Goal: Task Accomplishment & Management: Use online tool/utility

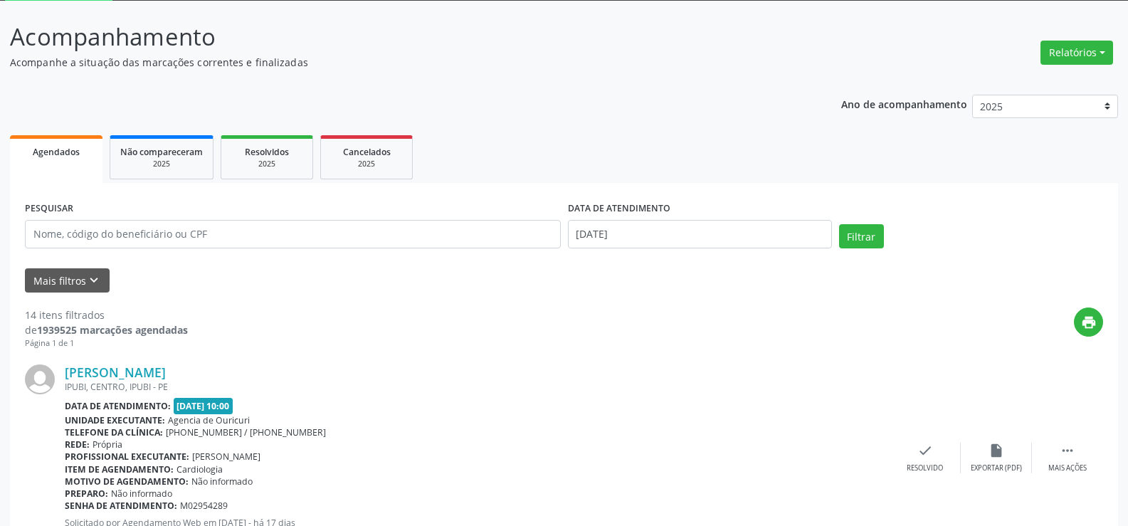
scroll to position [71, 0]
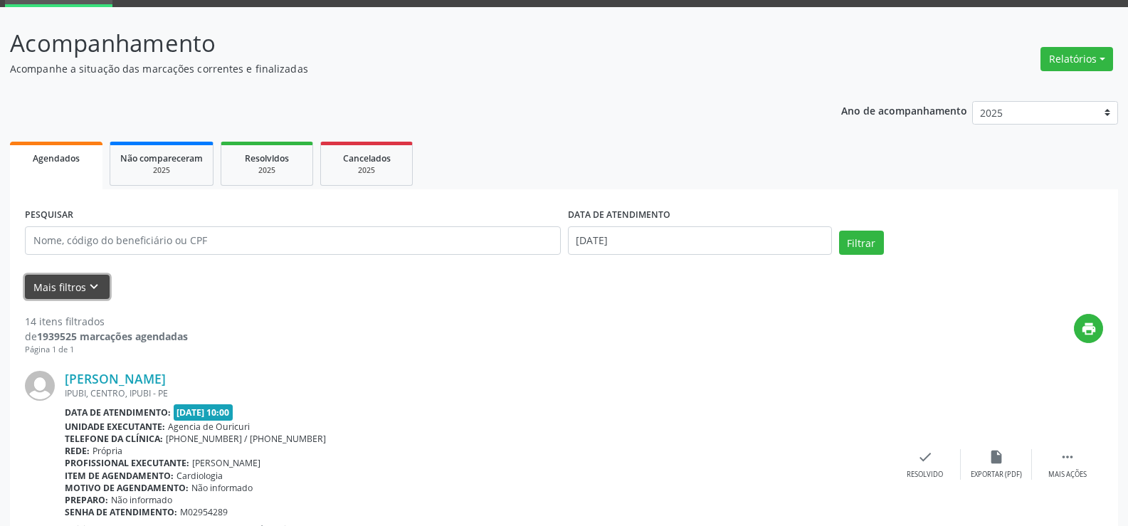
click at [75, 294] on button "Mais filtros keyboard_arrow_down" at bounding box center [67, 287] width 85 height 25
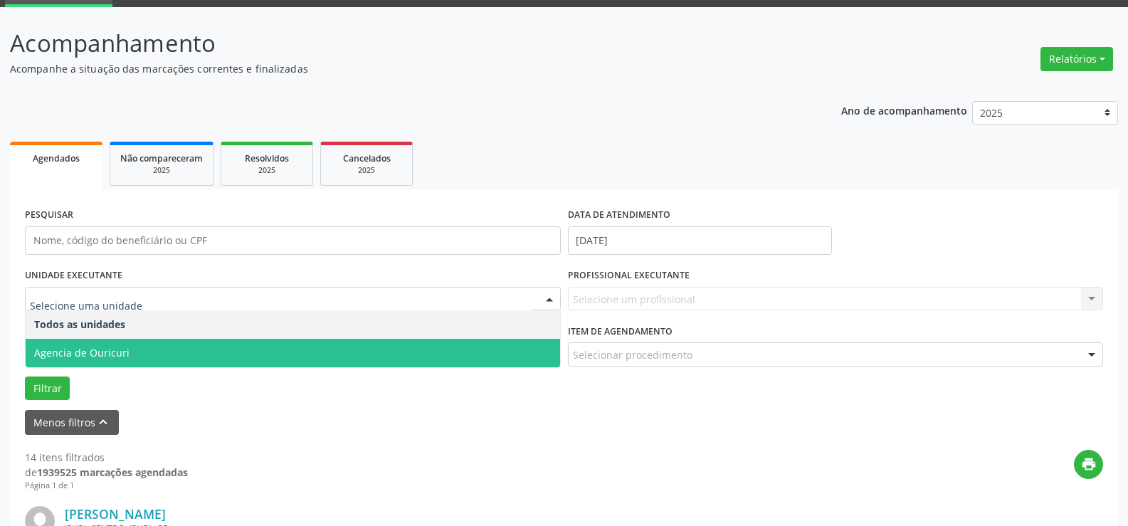
click at [127, 359] on span "Agencia de Ouricuri" at bounding box center [293, 353] width 534 height 28
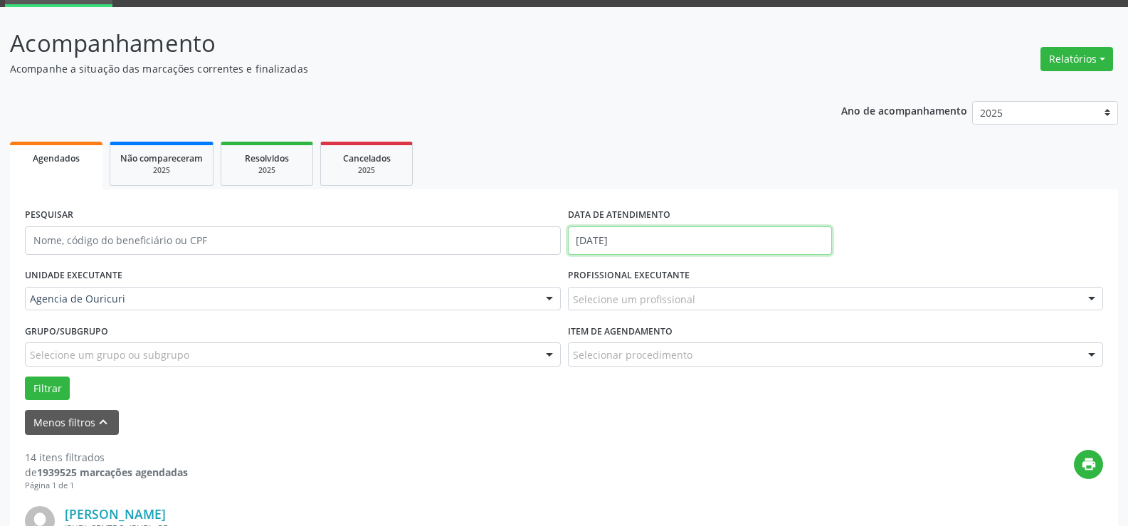
click at [726, 239] on input "[DATE]" at bounding box center [700, 240] width 264 height 28
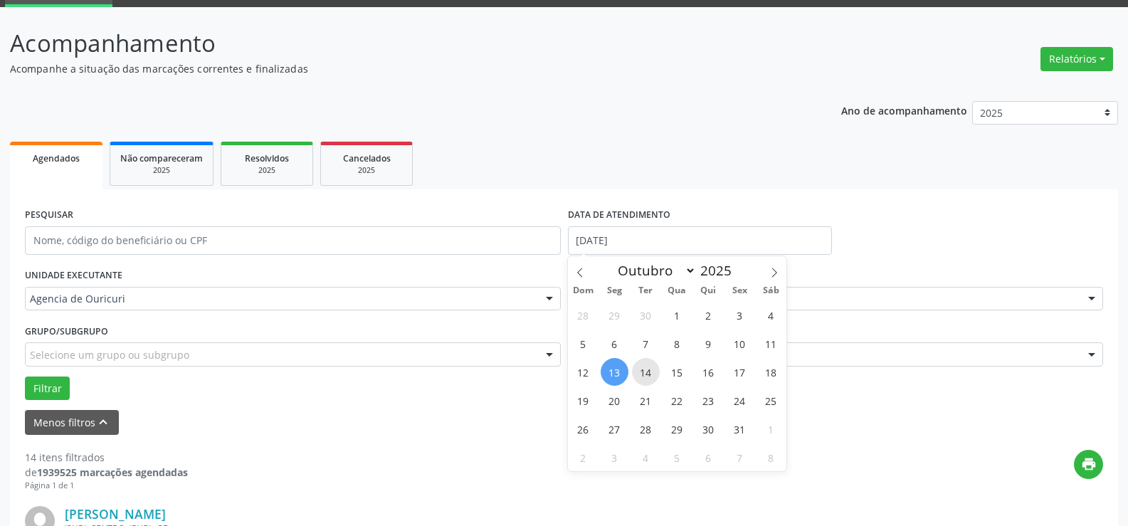
click at [647, 366] on span "14" at bounding box center [646, 372] width 28 height 28
type input "[DATE]"
click at [647, 366] on span "14" at bounding box center [646, 372] width 28 height 28
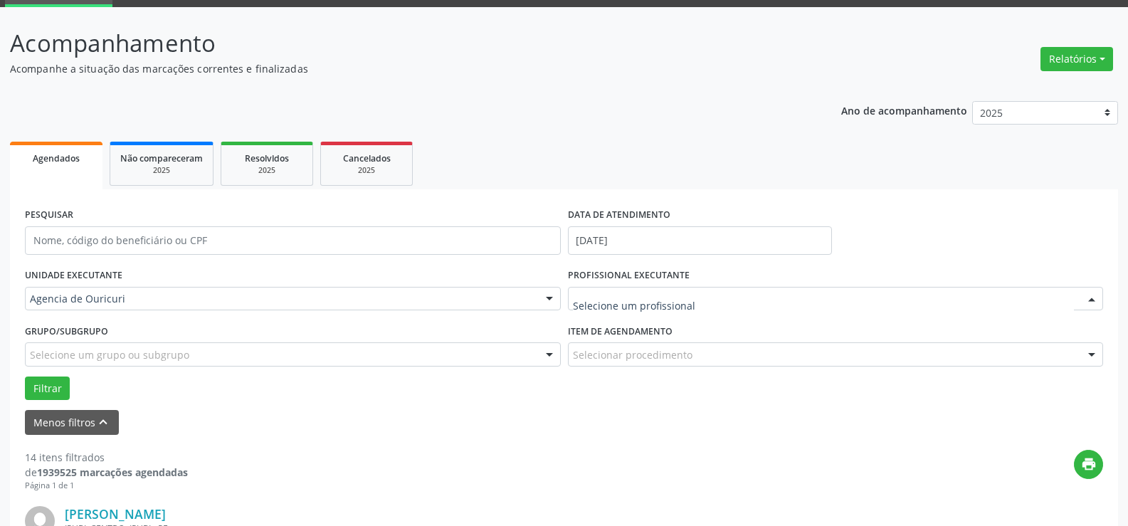
click at [736, 299] on div at bounding box center [836, 299] width 536 height 24
click at [687, 305] on input "text" at bounding box center [824, 306] width 502 height 28
click at [592, 292] on input "text" at bounding box center [824, 306] width 502 height 28
click at [211, 318] on div "UNIDADE EXECUTANTE Agencia de Ouricuri Todos as unidades Agencia de Ouricuri Ne…" at bounding box center [292, 292] width 543 height 55
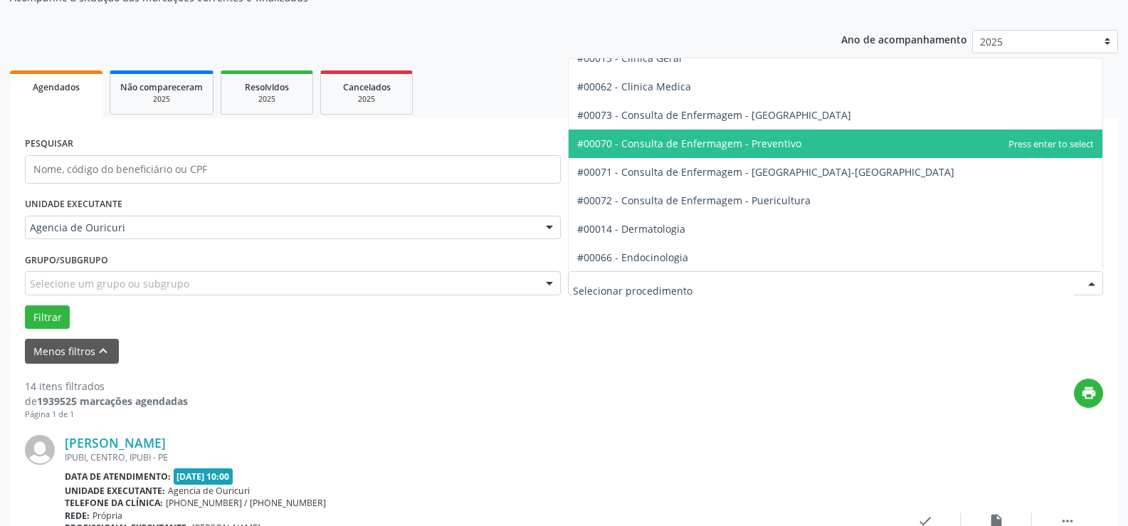
scroll to position [427, 0]
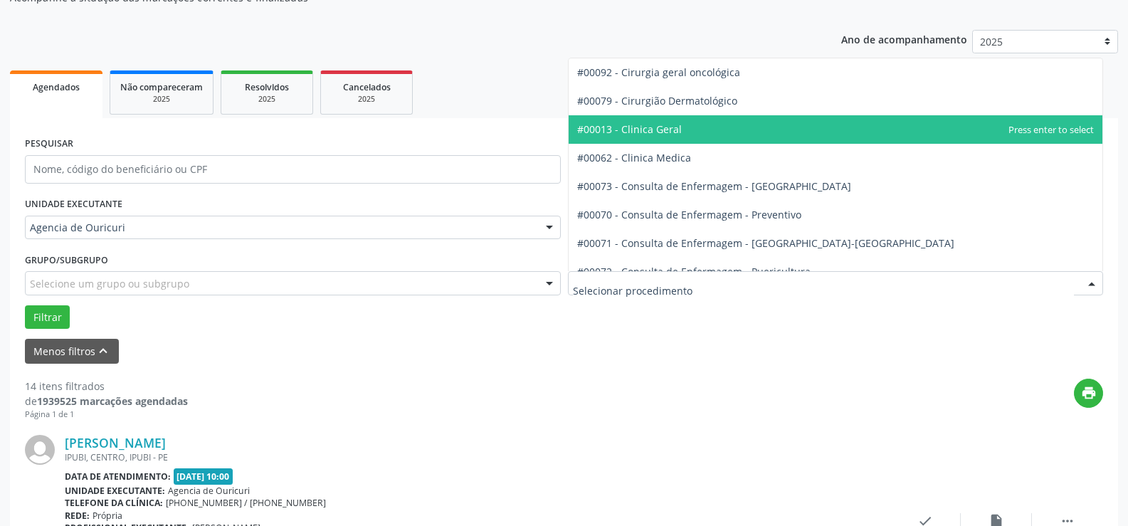
click at [692, 133] on span "#00013 - Clinica Geral" at bounding box center [835, 129] width 534 height 28
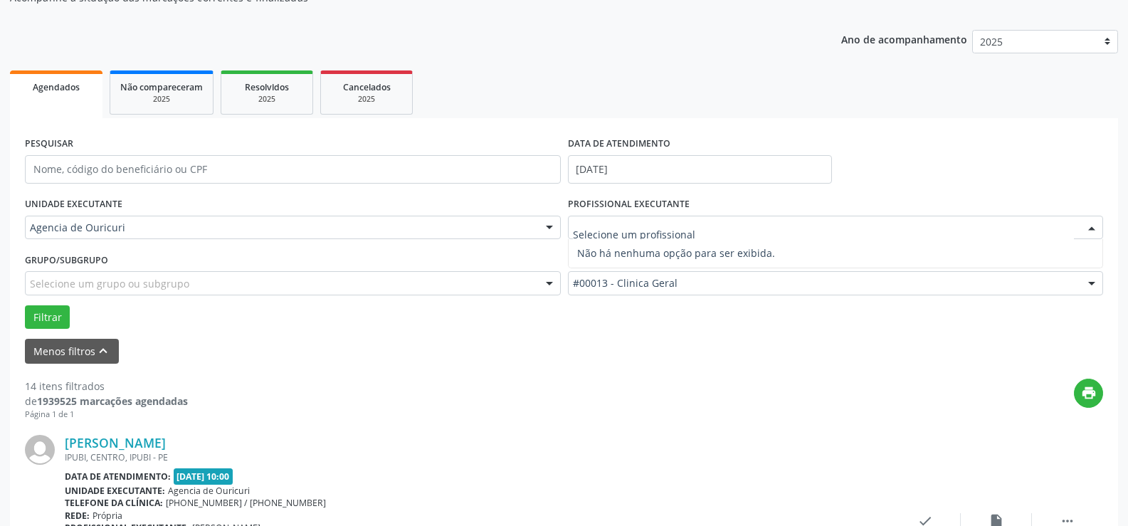
click at [655, 226] on input "text" at bounding box center [824, 235] width 502 height 28
click at [78, 213] on label "UNIDADE EXECUTANTE" at bounding box center [73, 205] width 97 height 22
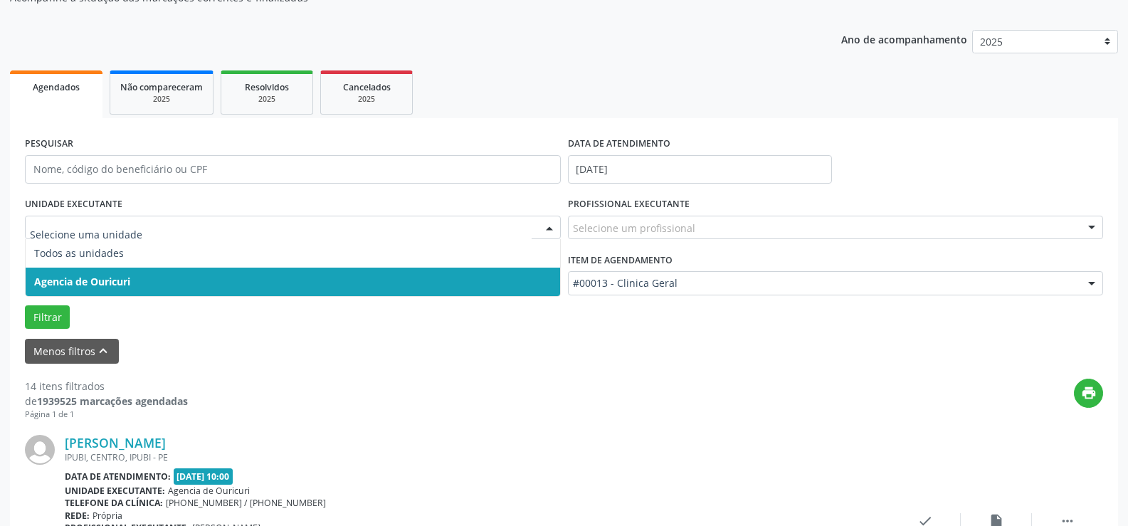
click at [105, 279] on span "Agencia de Ouricuri" at bounding box center [82, 282] width 96 height 14
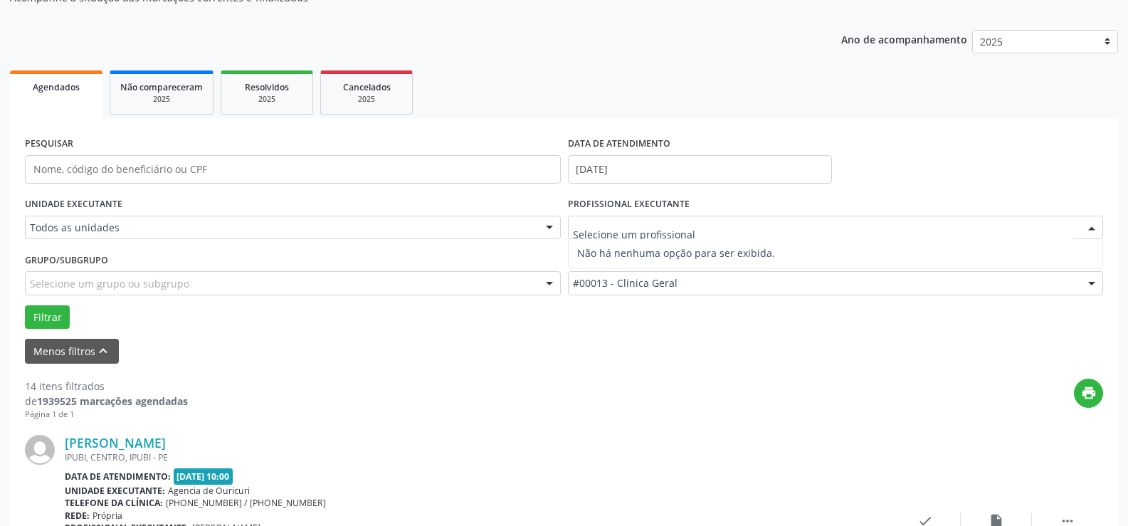
click at [745, 231] on div at bounding box center [836, 228] width 536 height 24
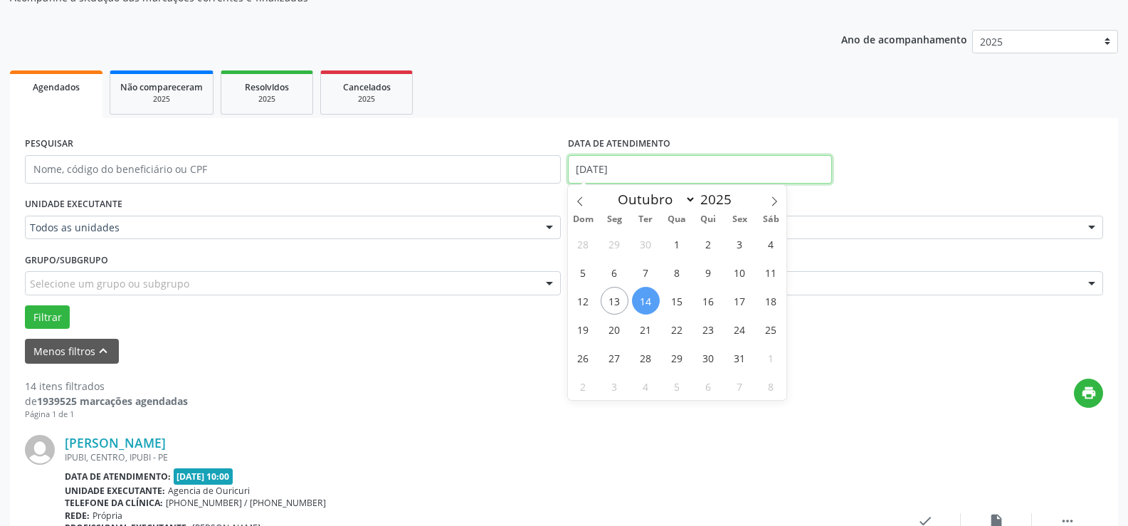
click at [718, 166] on input "[DATE]" at bounding box center [700, 169] width 264 height 28
click at [647, 295] on span "14" at bounding box center [646, 301] width 28 height 28
type input "[DATE]"
click at [647, 295] on span "14" at bounding box center [646, 301] width 28 height 28
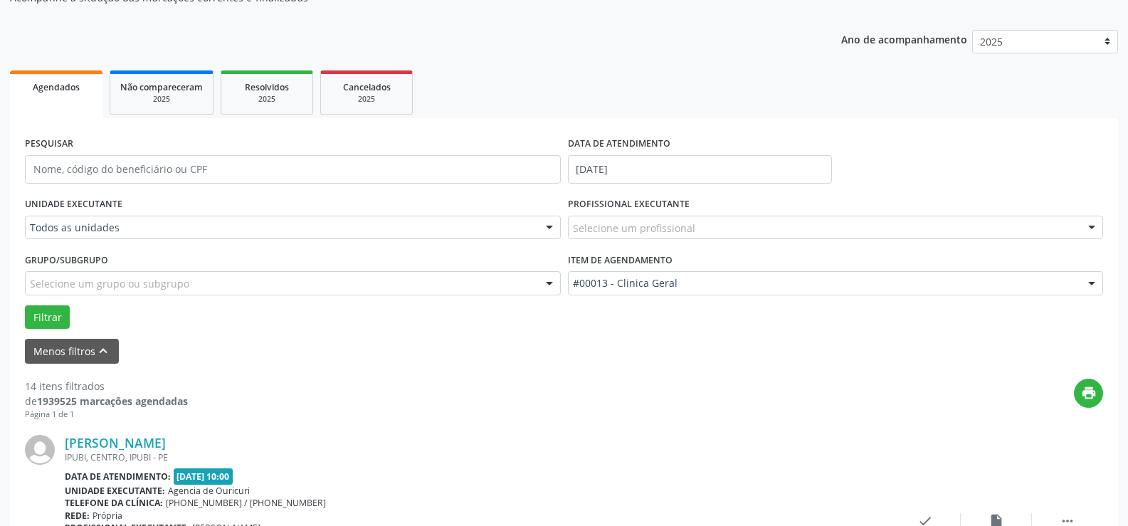
click at [693, 232] on div "Selecione um profissional" at bounding box center [836, 228] width 536 height 24
click at [693, 231] on input "text" at bounding box center [824, 235] width 502 height 28
click at [33, 314] on button "Filtrar" at bounding box center [47, 317] width 45 height 24
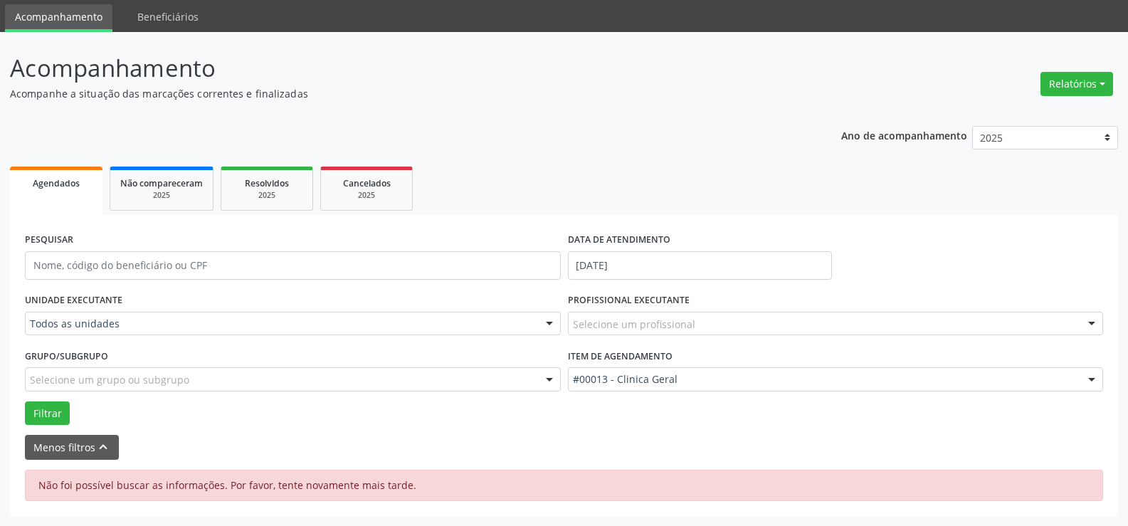
scroll to position [46, 0]
click at [143, 177] on span "Não compareceram" at bounding box center [161, 183] width 83 height 12
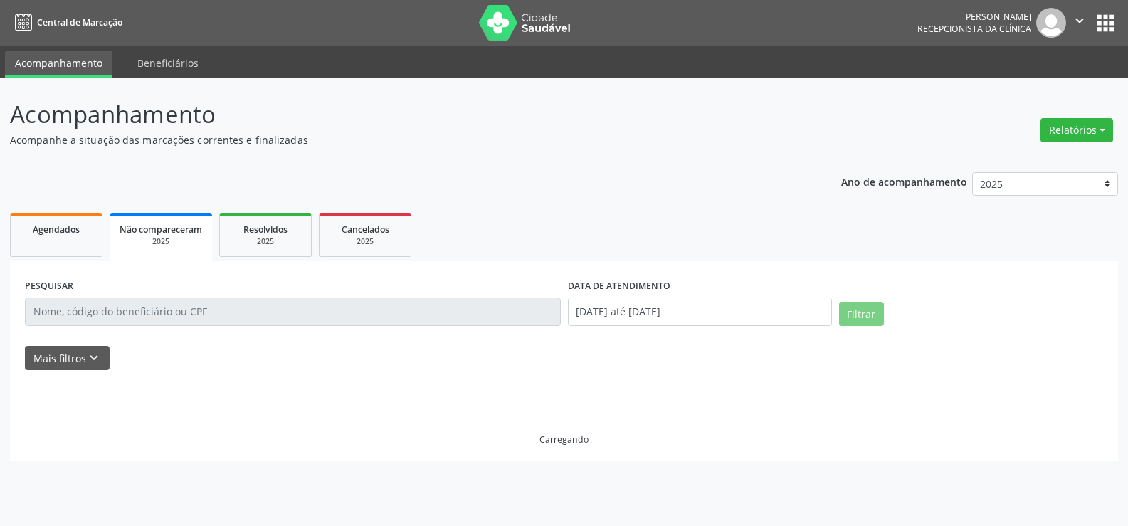
scroll to position [0, 0]
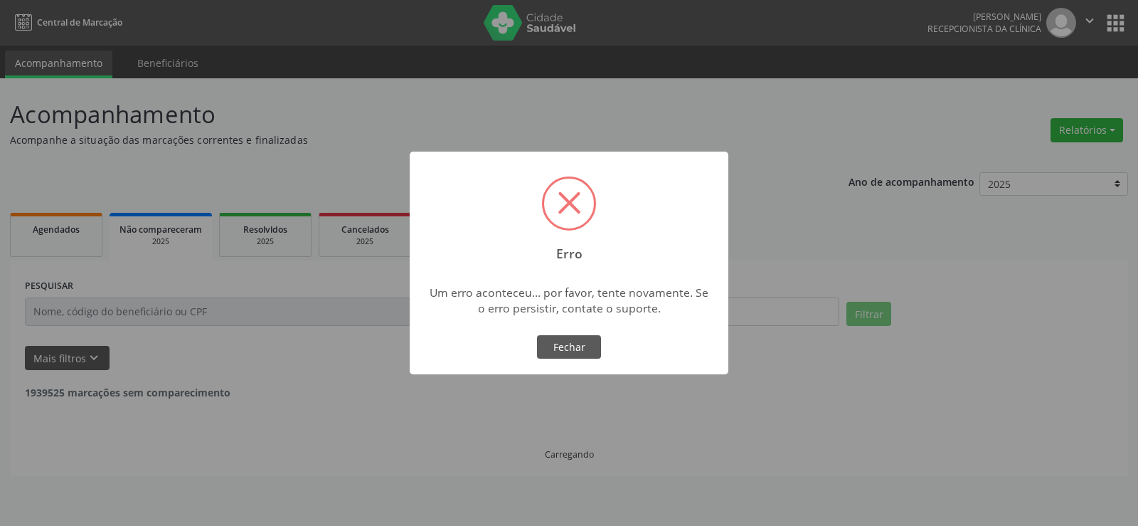
click at [38, 218] on div "× Erro Um erro aconteceu... por favor, tente novamente. Se o erro persistir, co…" at bounding box center [569, 263] width 1138 height 526
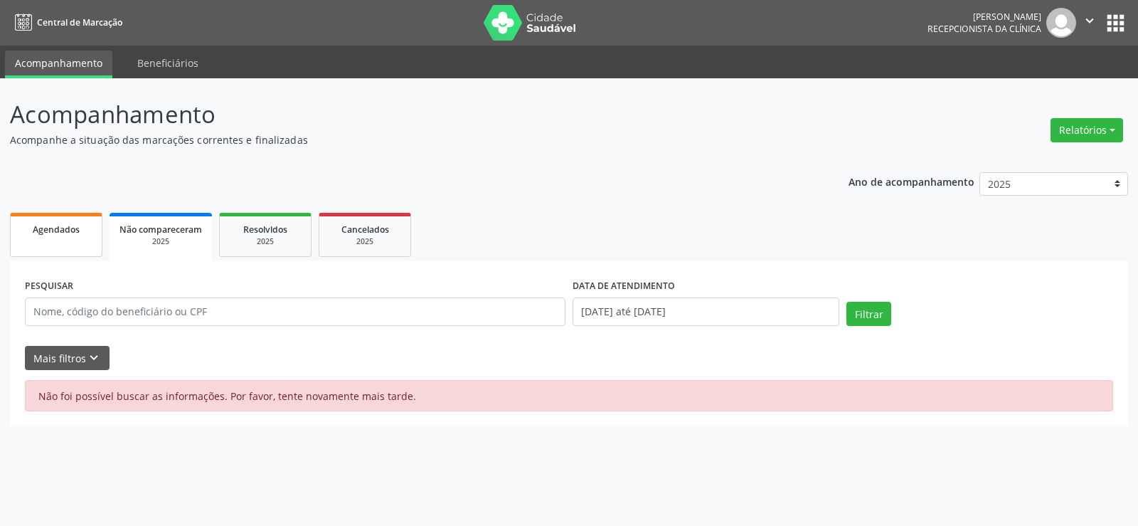
click at [53, 231] on span "Agendados" at bounding box center [56, 229] width 47 height 12
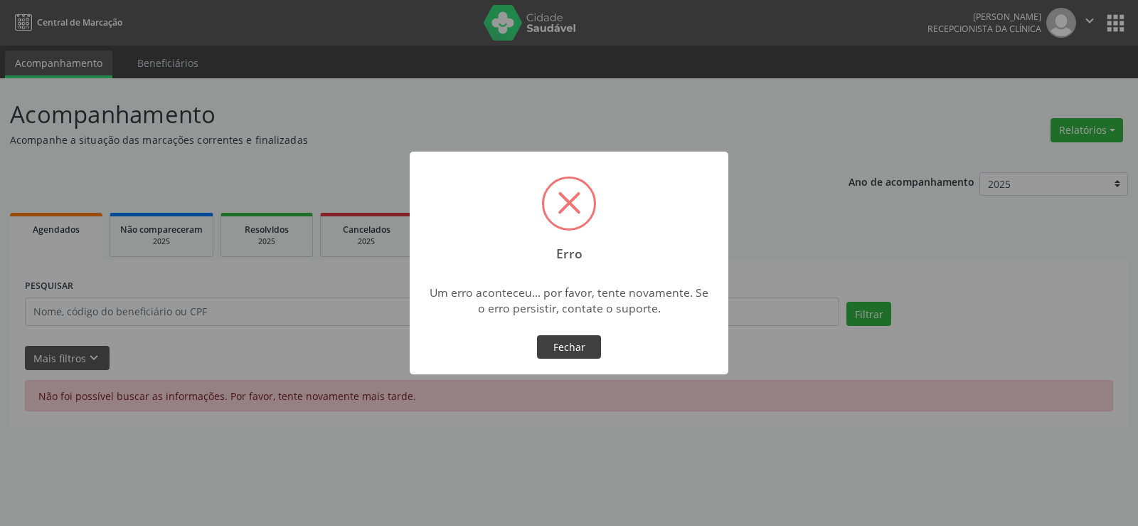
click at [587, 351] on button "Fechar" at bounding box center [569, 347] width 64 height 24
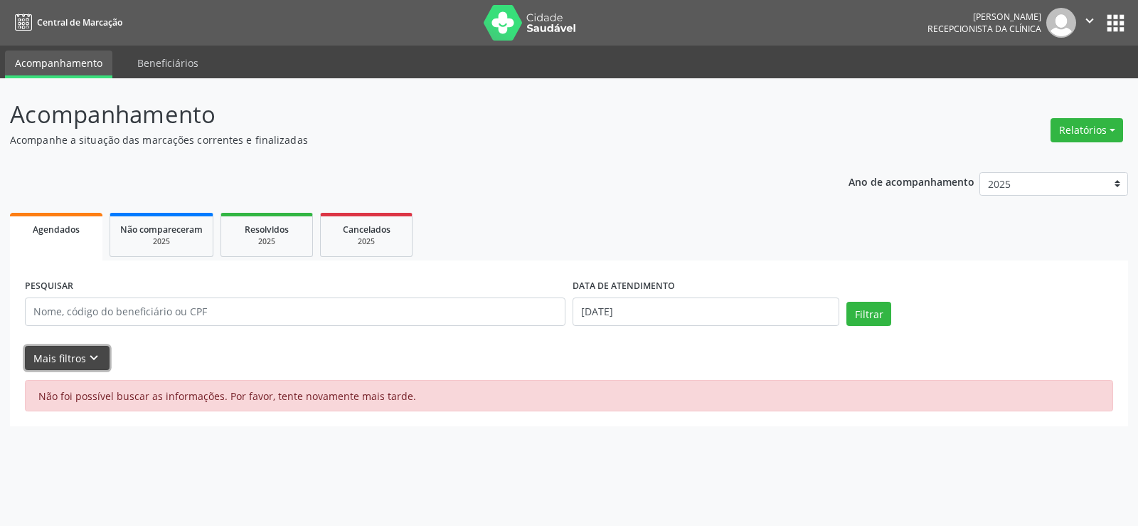
click at [53, 351] on button "Mais filtros keyboard_arrow_down" at bounding box center [67, 358] width 85 height 25
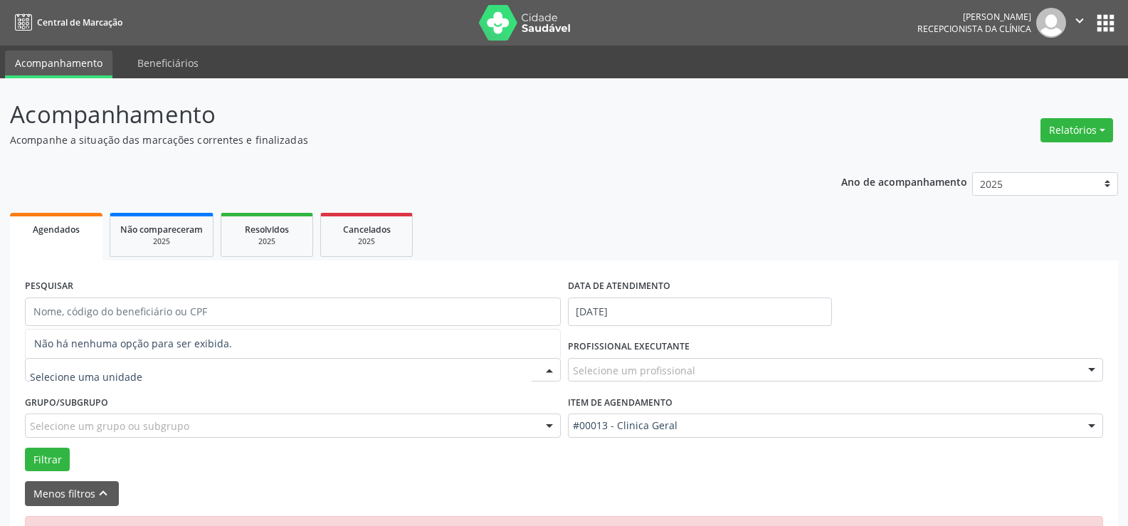
click at [156, 334] on span "Não há nenhuma opção para ser exibida." at bounding box center [293, 343] width 534 height 28
click at [118, 384] on input "text" at bounding box center [281, 377] width 502 height 28
click at [1057, 121] on button "Relatórios" at bounding box center [1076, 130] width 73 height 24
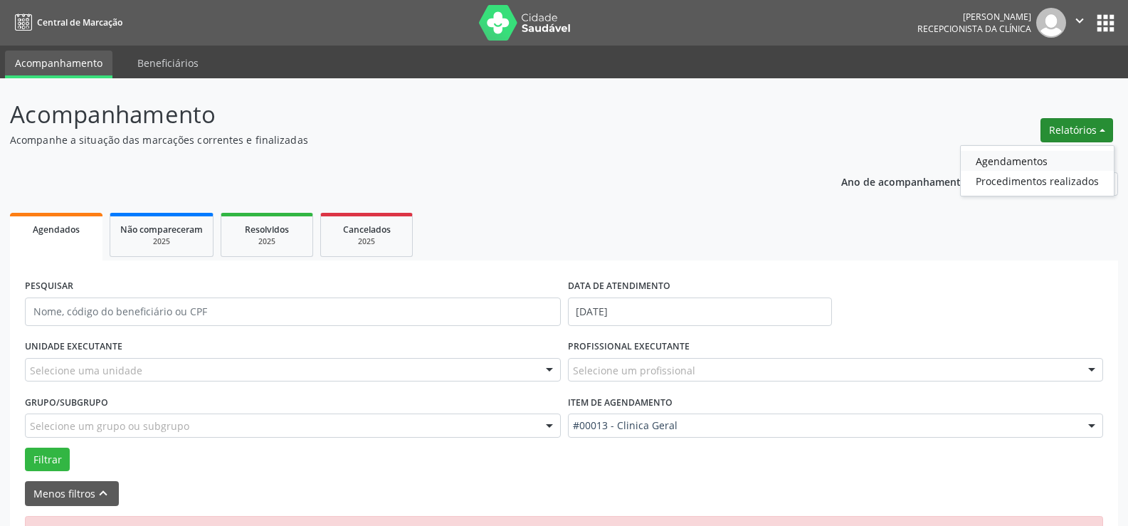
click at [1046, 165] on link "Agendamentos" at bounding box center [1037, 161] width 153 height 20
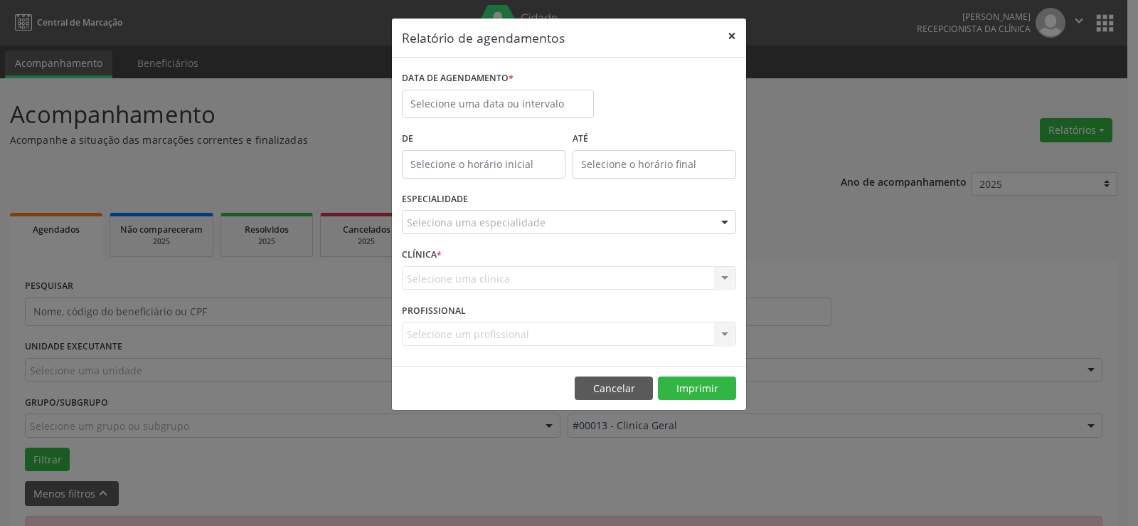
click at [738, 31] on button "×" at bounding box center [732, 35] width 28 height 35
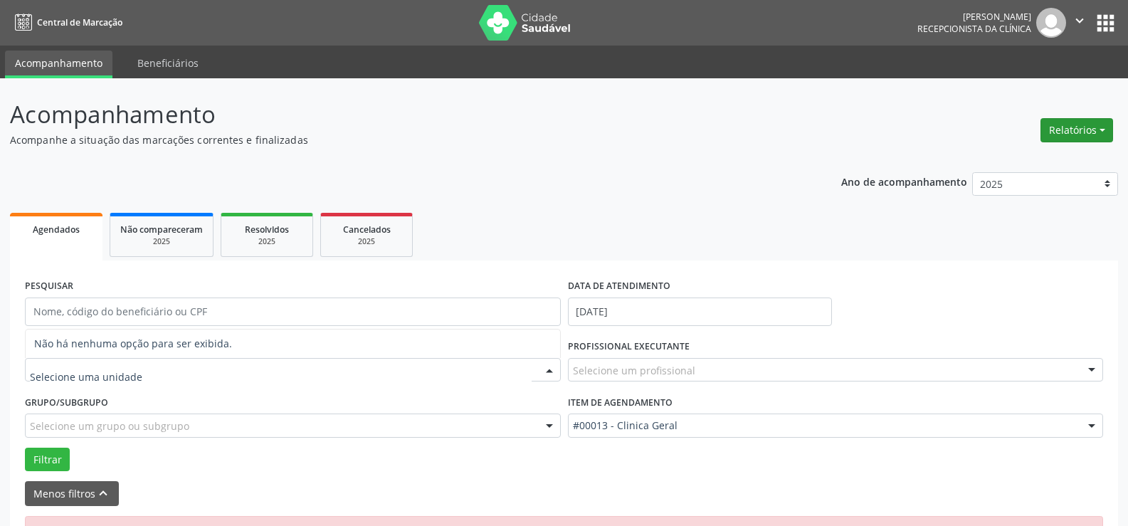
click at [1104, 132] on button "Relatórios" at bounding box center [1076, 130] width 73 height 24
click at [791, 114] on header "Acompanhamento Acompanhe a situação das marcações correntes e finalizadas Relat…" at bounding box center [564, 122] width 1108 height 51
click at [1083, 20] on icon "" at bounding box center [1080, 21] width 16 height 16
